Goal: Information Seeking & Learning: Learn about a topic

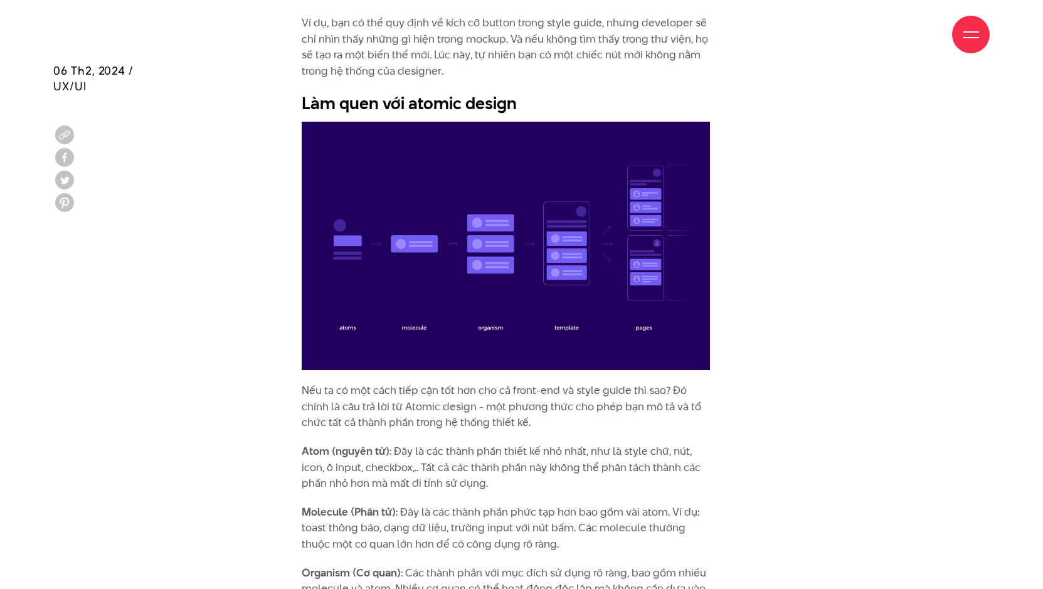
scroll to position [2258, 0]
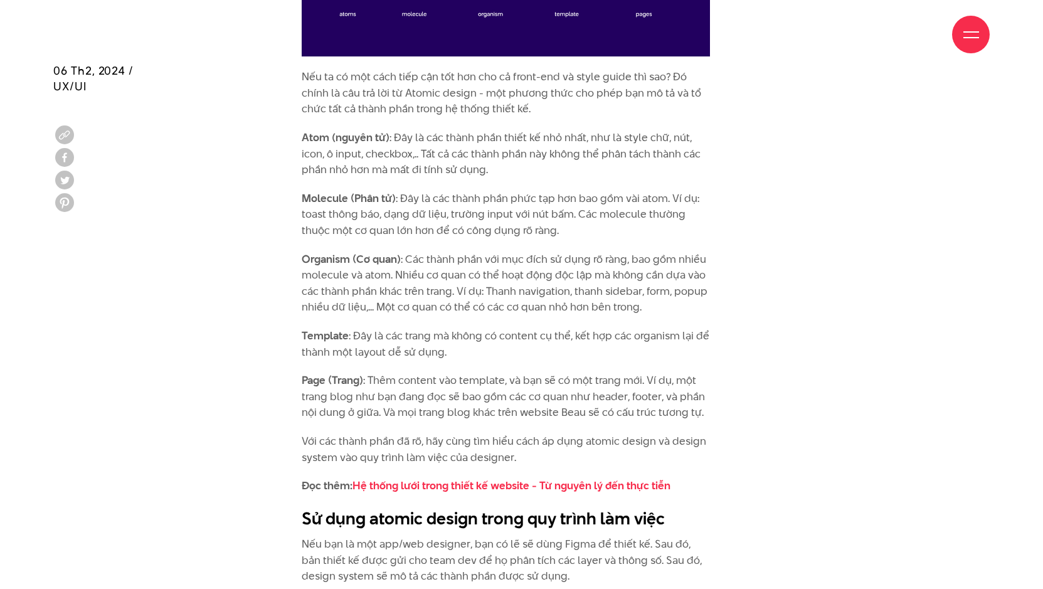
click at [321, 198] on strong "Molecule (Phân tử)" at bounding box center [349, 198] width 94 height 15
copy strong "Molecule"
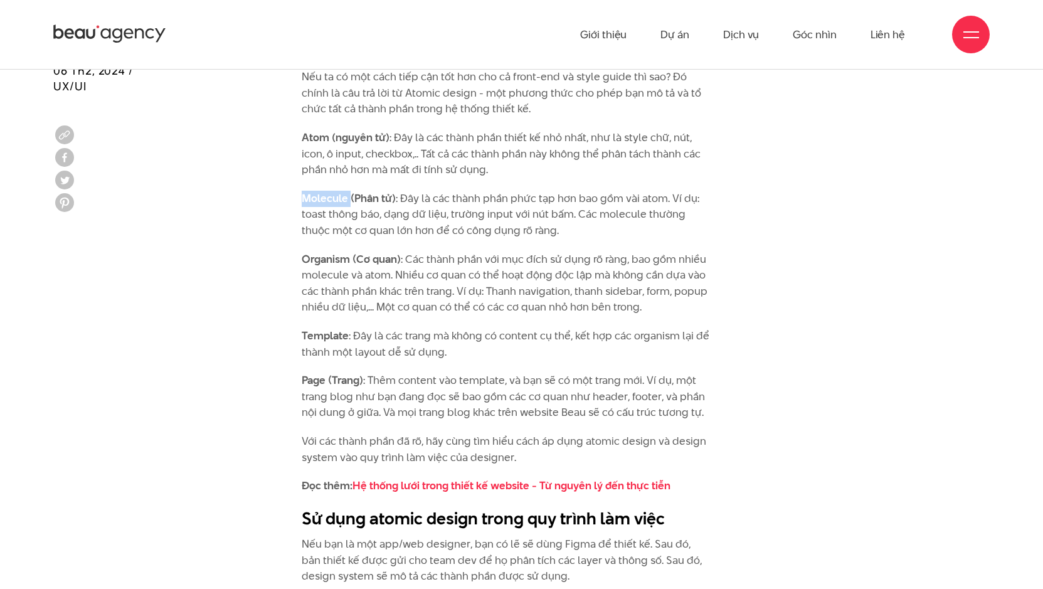
click at [319, 261] on strong "Organism (Cơ quan)" at bounding box center [351, 259] width 99 height 15
click at [318, 263] on strong "Organism (Cơ quan)" at bounding box center [351, 259] width 99 height 15
copy strong "Organism"
click at [319, 275] on p "Organism (Cơ quan) : Các thành phần với mục đích sử dụng rõ ràng, bao gồm nhiều…" at bounding box center [506, 284] width 409 height 64
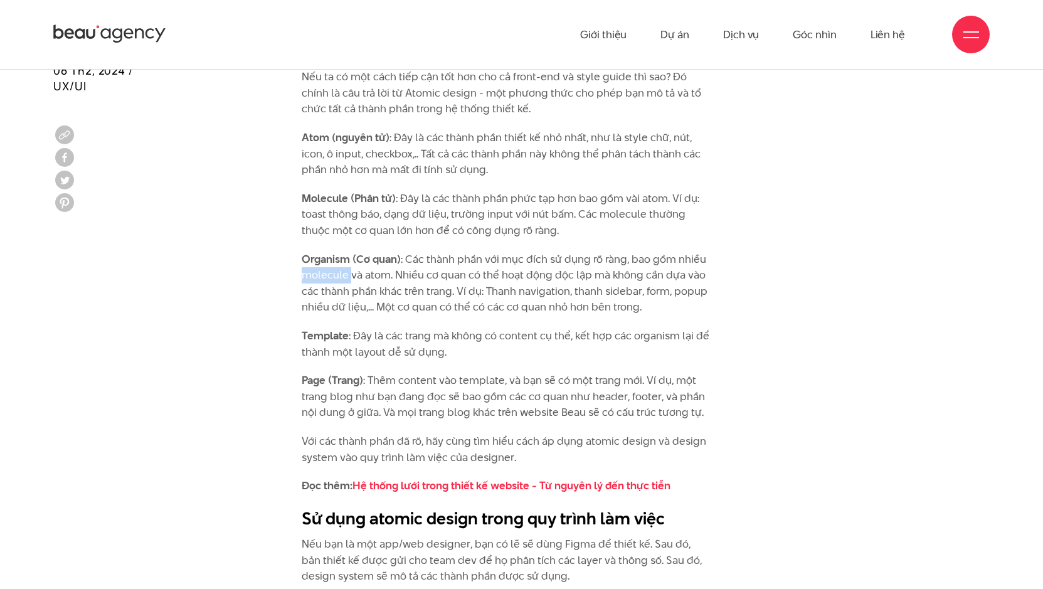
copy p "molecule"
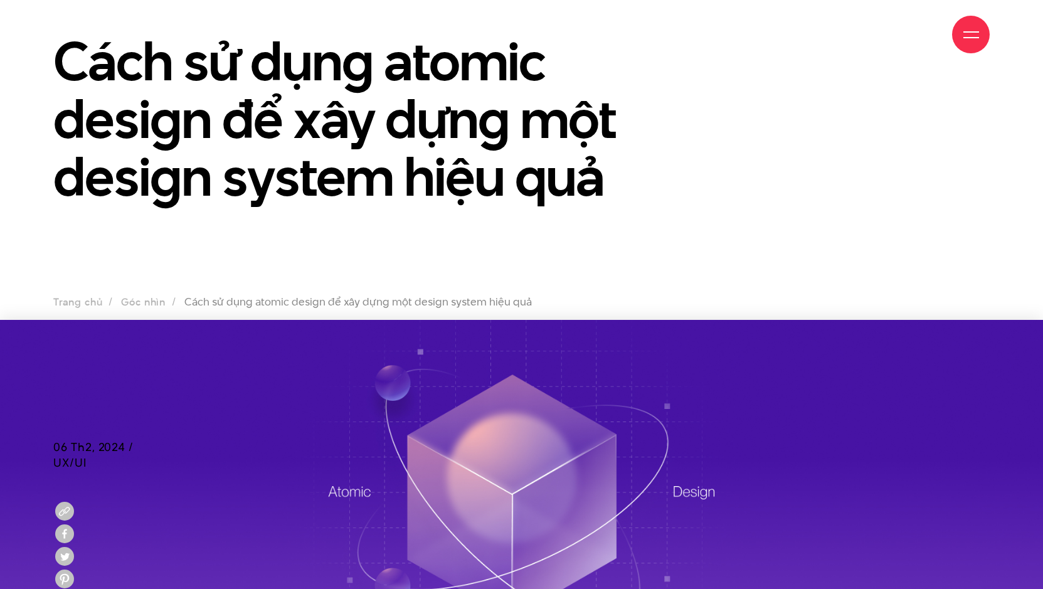
scroll to position [0, 0]
